Goal: Task Accomplishment & Management: Manage account settings

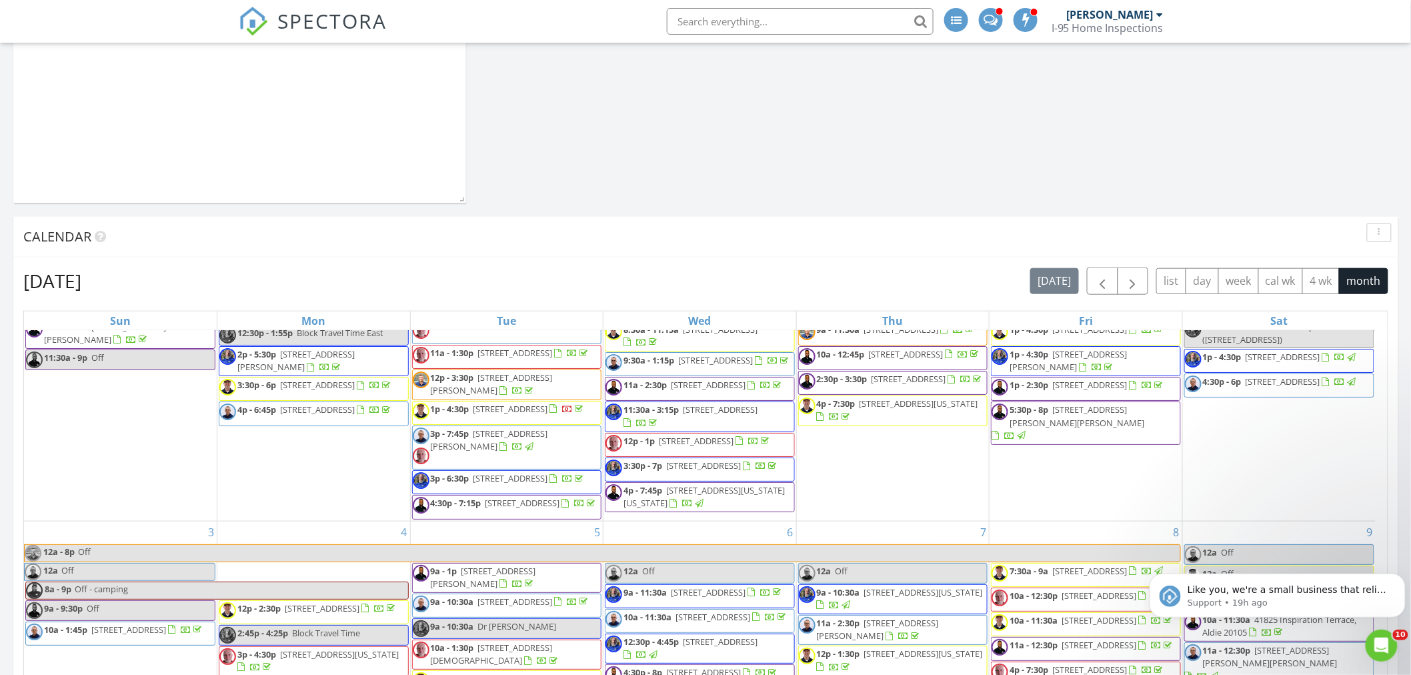
scroll to position [123, 0]
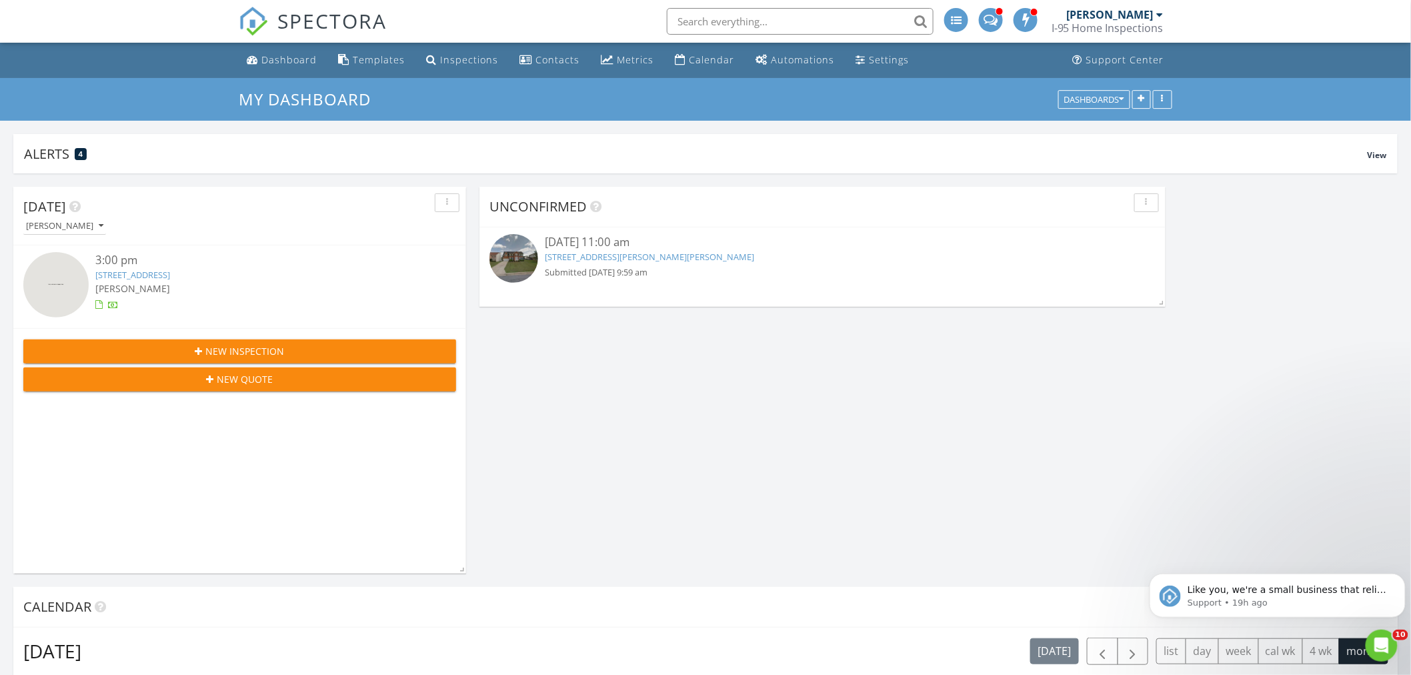
click at [637, 263] on div "08/30/25 11:00 am 8910 Hardesty Dr, Clinton, MD 20735 Submitted 08/28/25 9:59 am" at bounding box center [823, 260] width 556 height 52
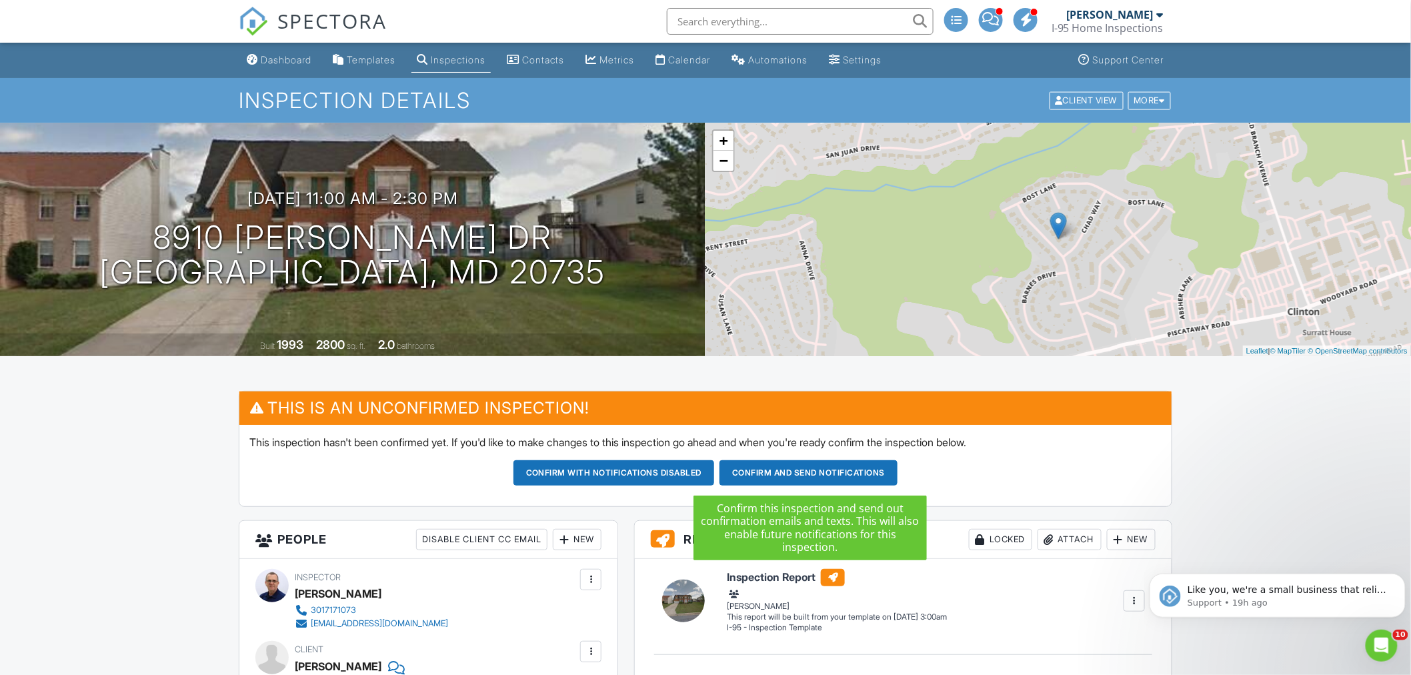
click at [715, 475] on button "Confirm and send notifications" at bounding box center [614, 472] width 201 height 25
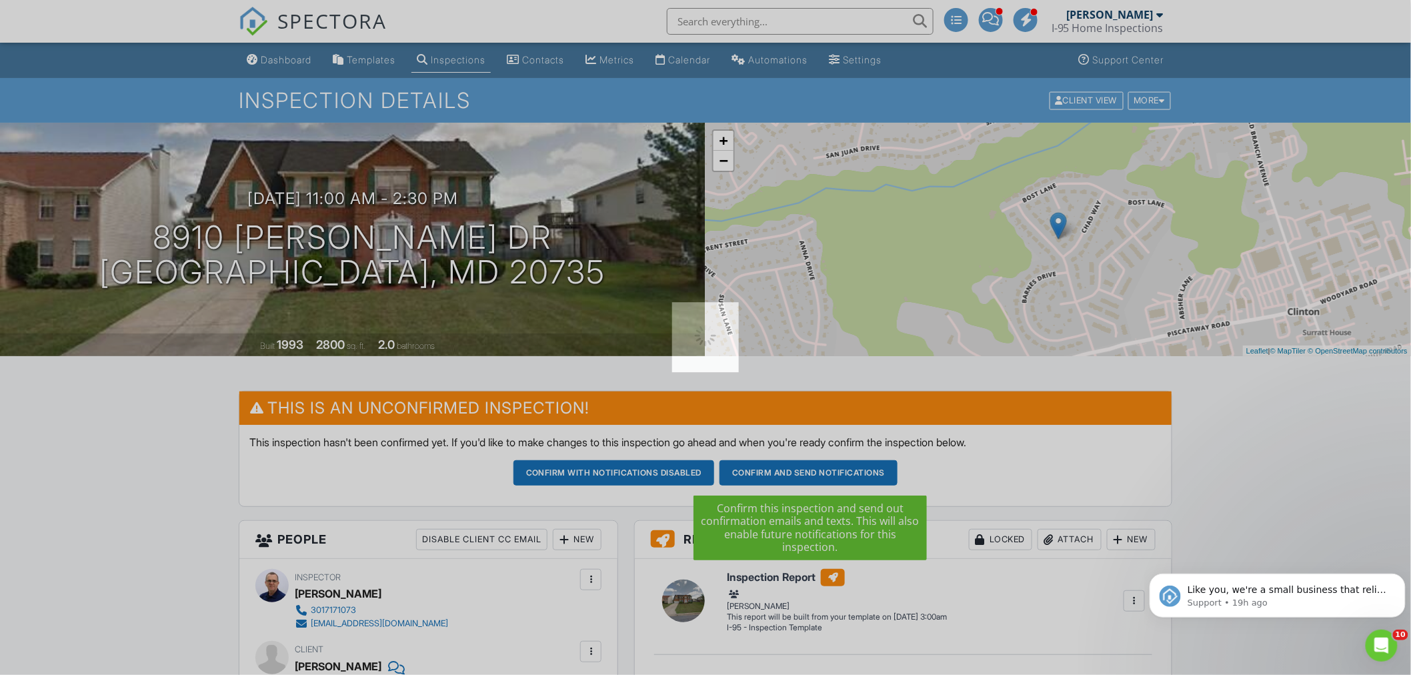
click at [803, 475] on div at bounding box center [705, 337] width 1411 height 675
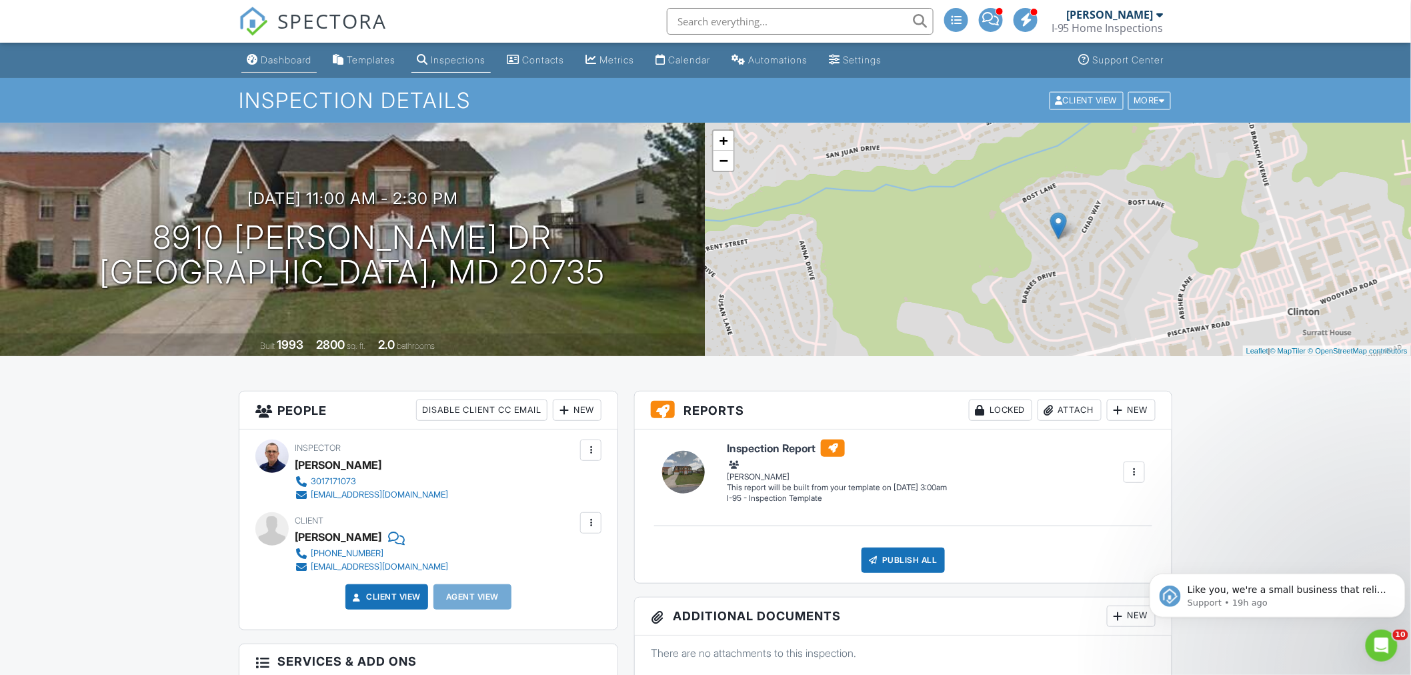
click at [296, 61] on div "Dashboard" at bounding box center [286, 59] width 51 height 11
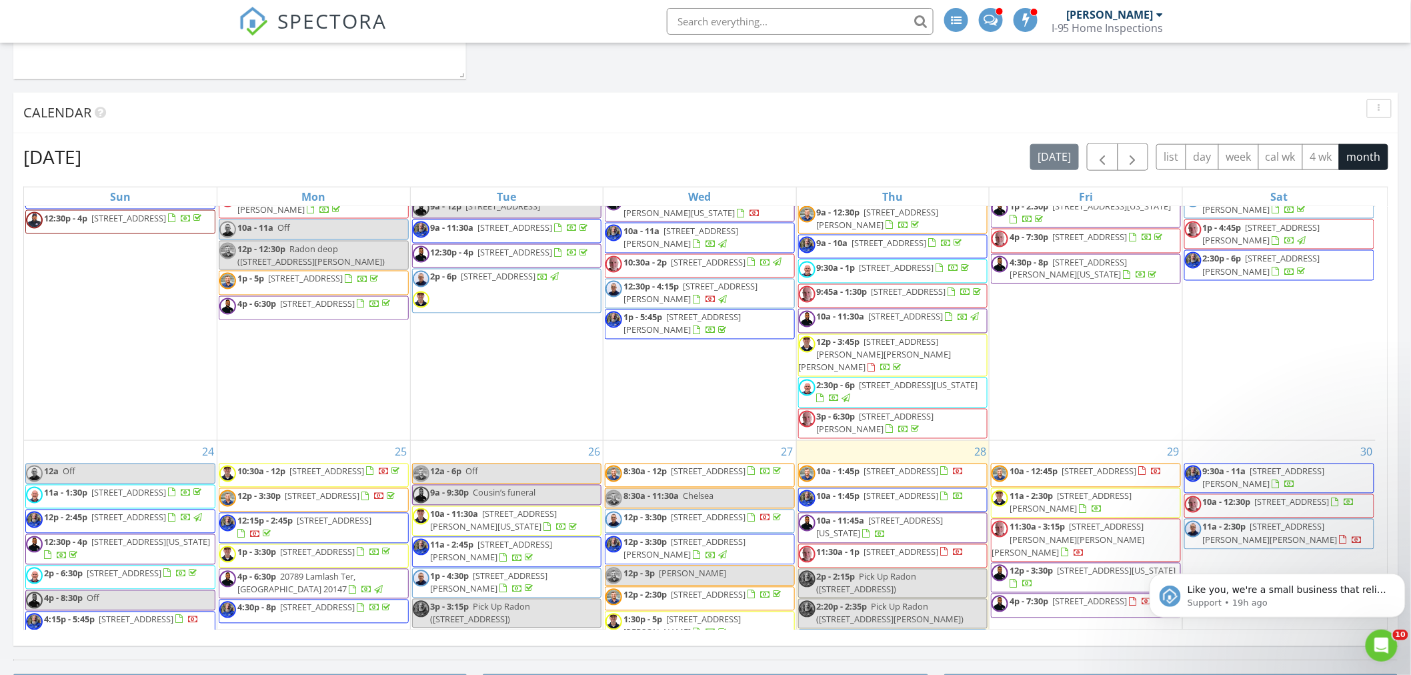
scroll to position [1111, 0]
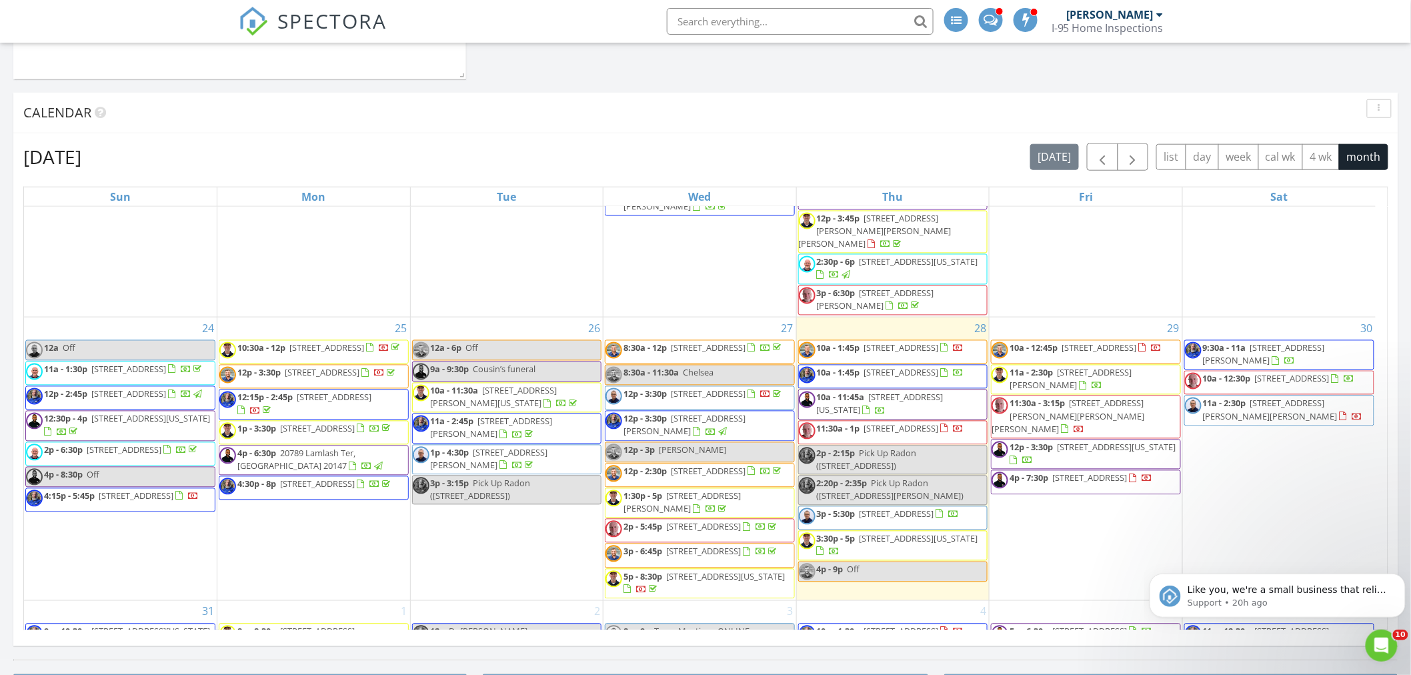
click at [885, 520] on span "[STREET_ADDRESS]" at bounding box center [897, 514] width 75 height 12
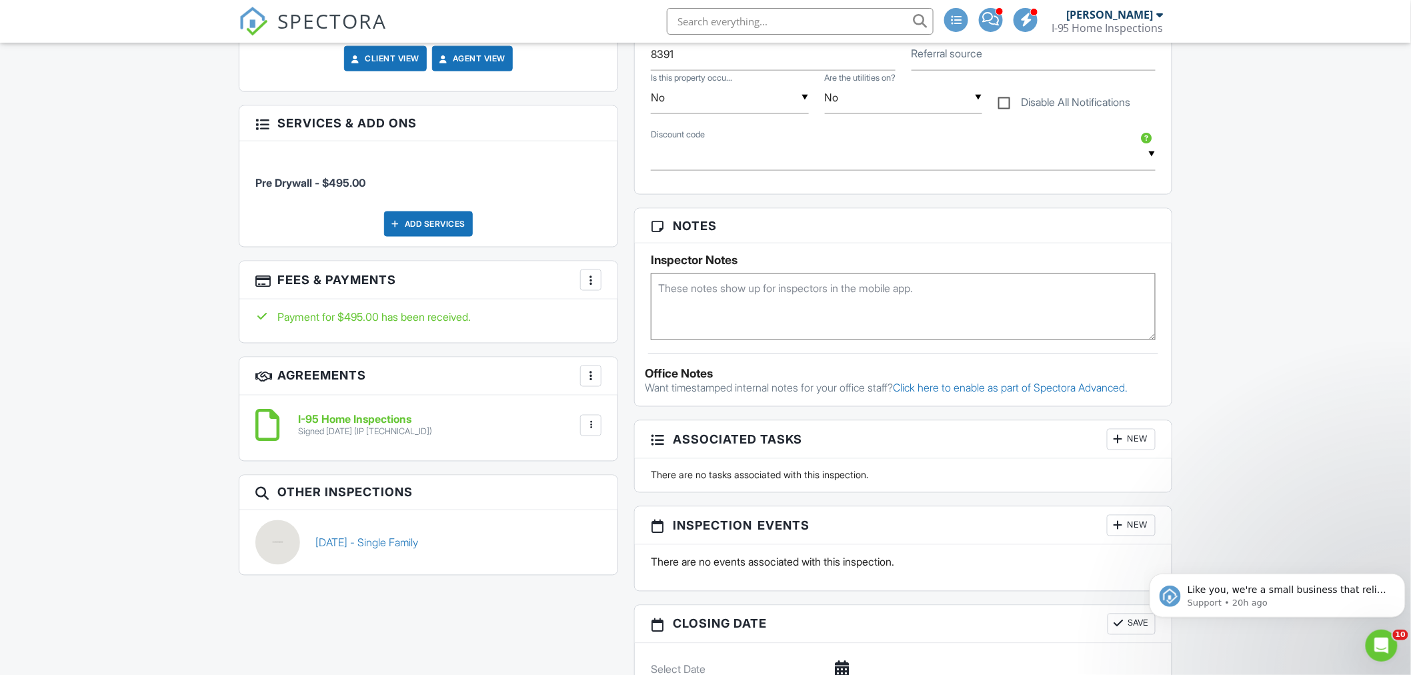
scroll to position [741, 0]
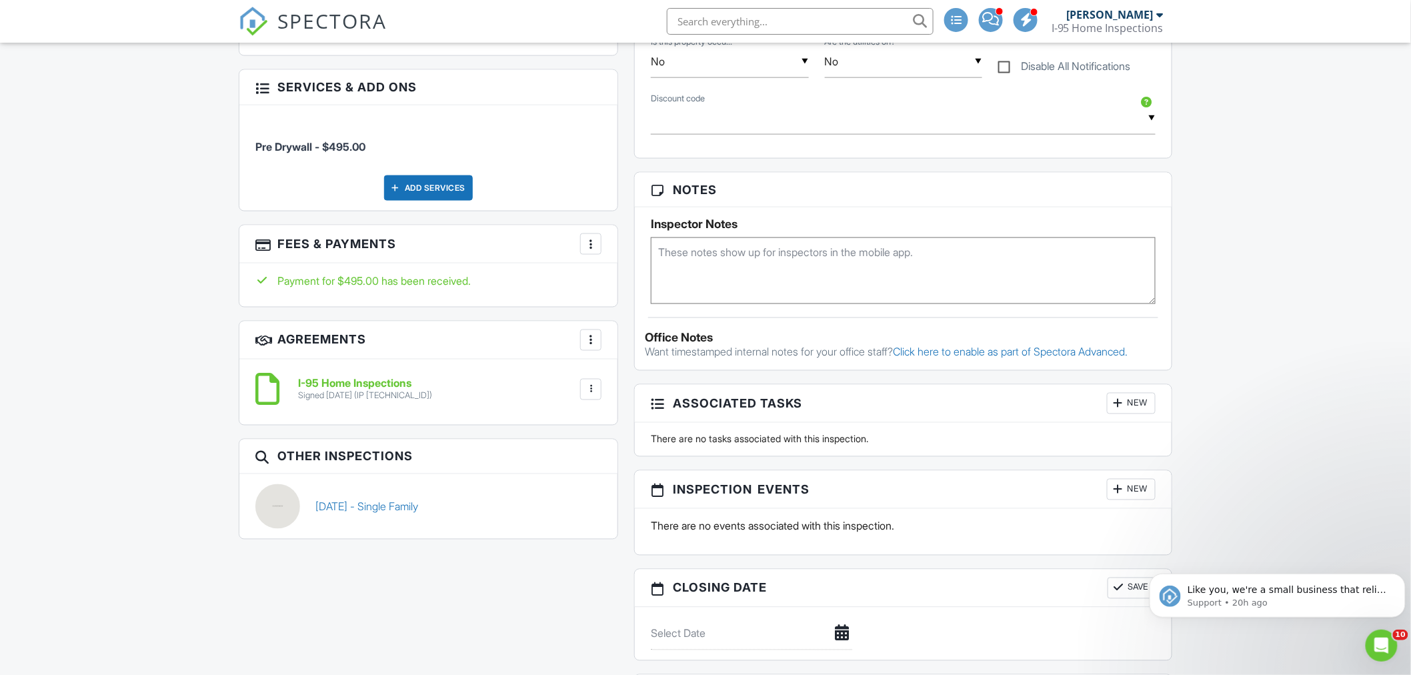
click at [419, 507] on link "09/13/2025 - Single Family" at bounding box center [367, 507] width 103 height 15
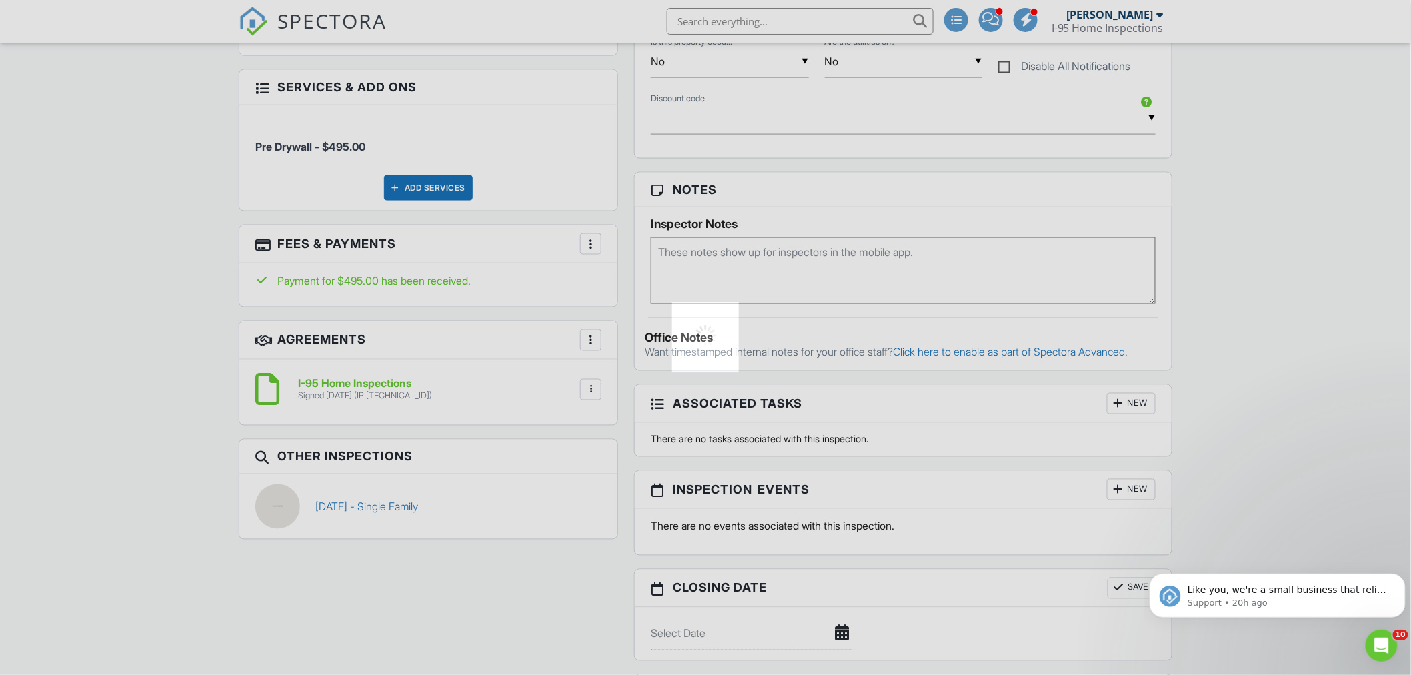
click at [423, 507] on div at bounding box center [705, 337] width 1411 height 675
